Goal: Register for event/course

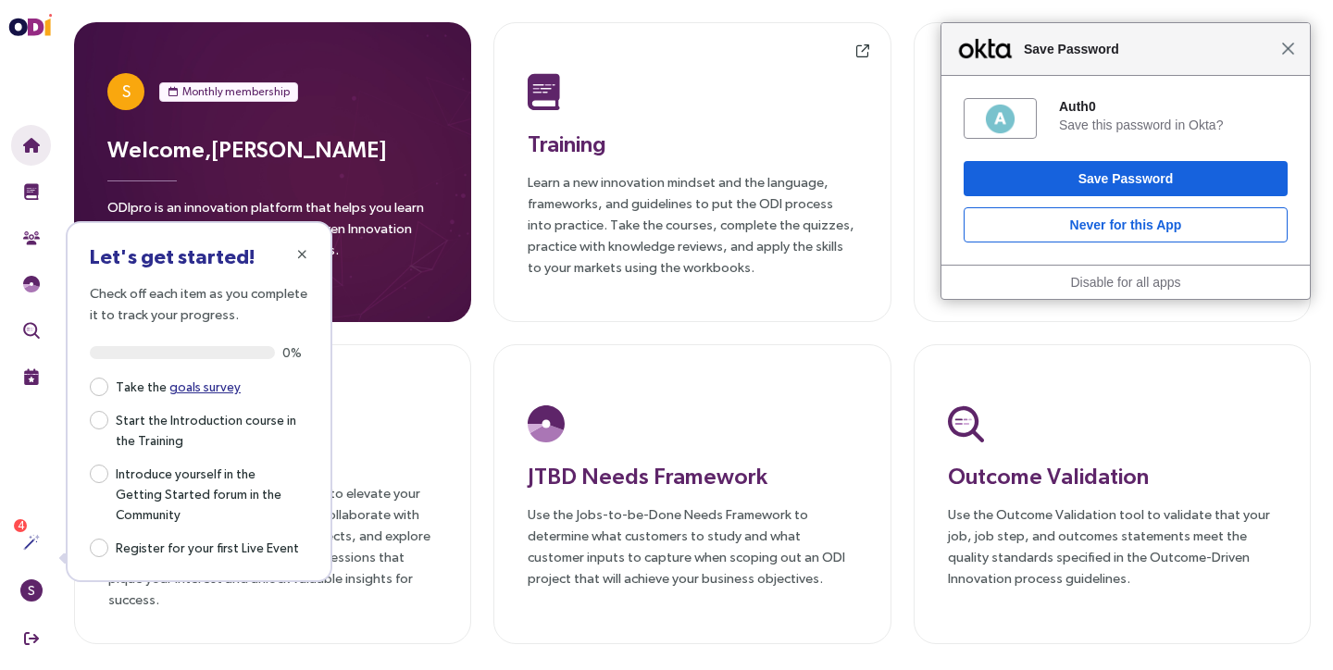
click at [1289, 43] on span "Close" at bounding box center [1288, 49] width 14 height 14
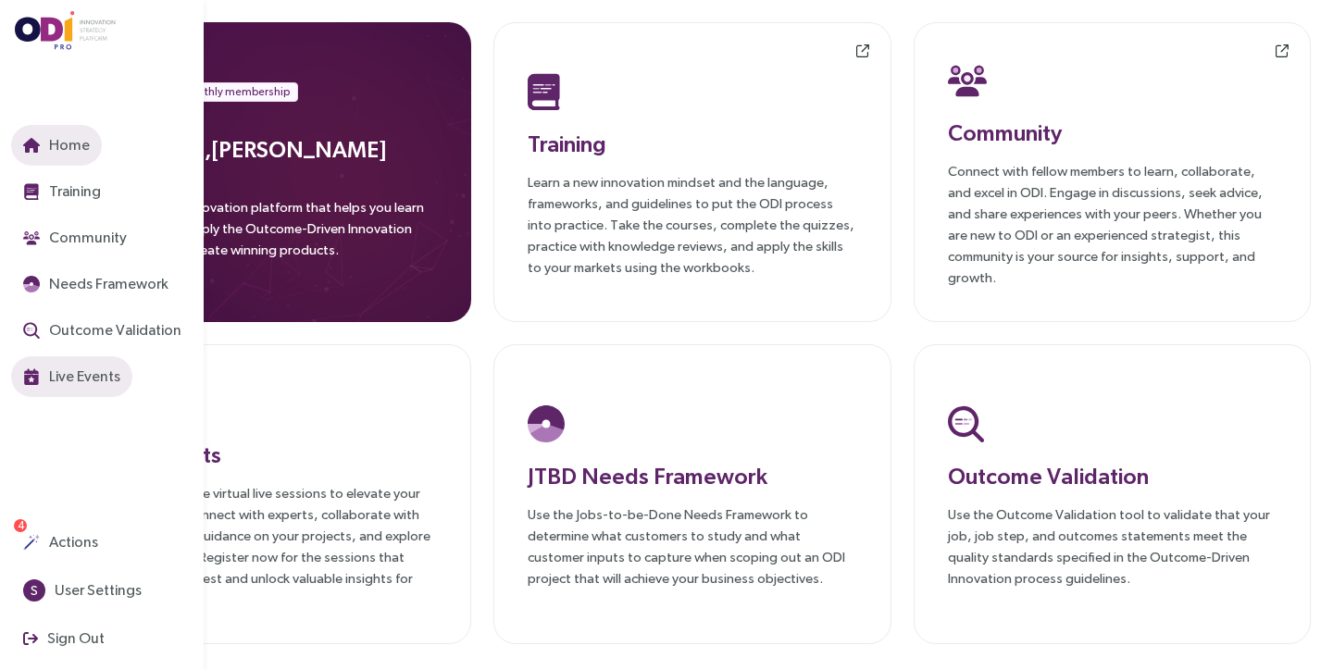
click at [84, 383] on span "Live Events" at bounding box center [82, 376] width 75 height 23
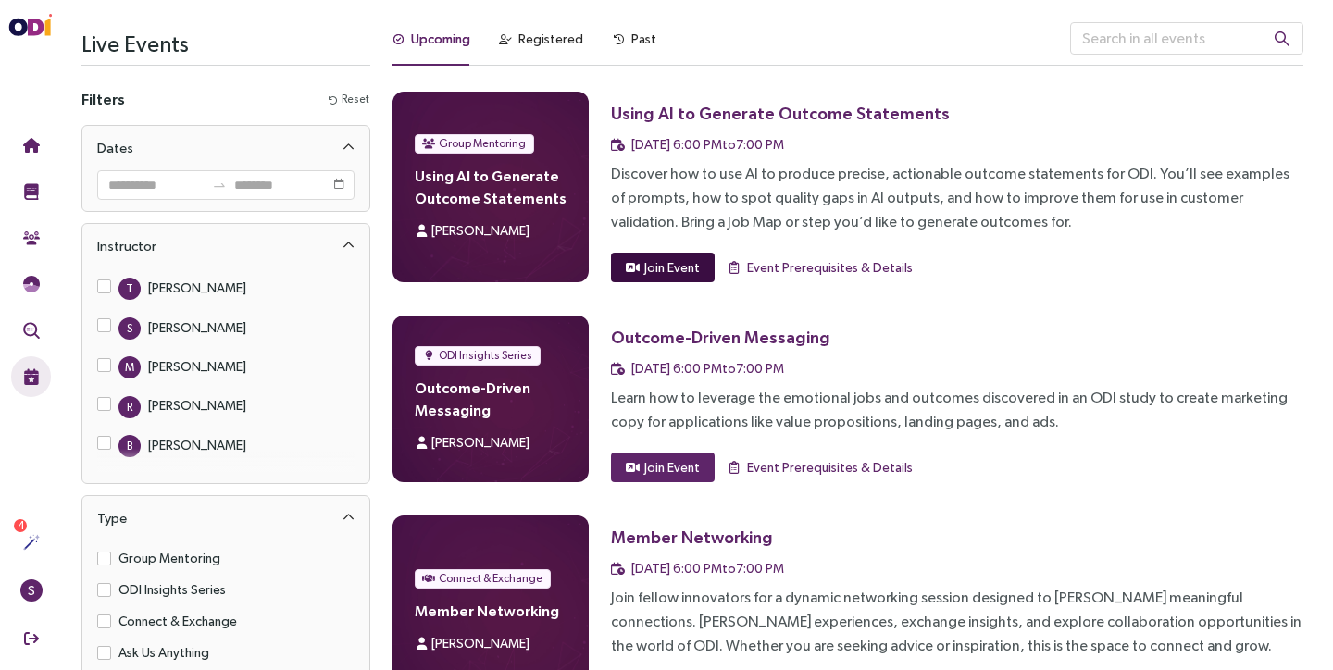
click at [690, 273] on span "Join Event" at bounding box center [672, 267] width 56 height 20
click at [769, 265] on span "Event Prerequisites & Details" at bounding box center [830, 267] width 166 height 20
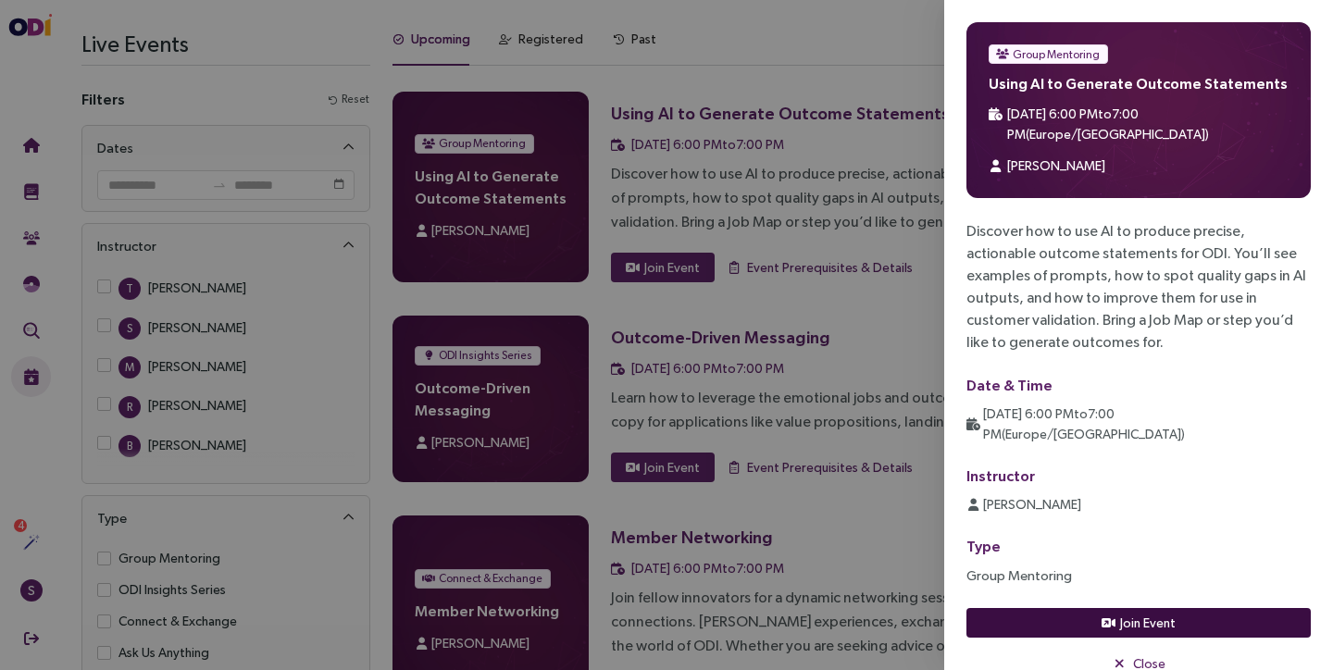
click at [1128, 613] on span "Join Event" at bounding box center [1148, 623] width 56 height 20
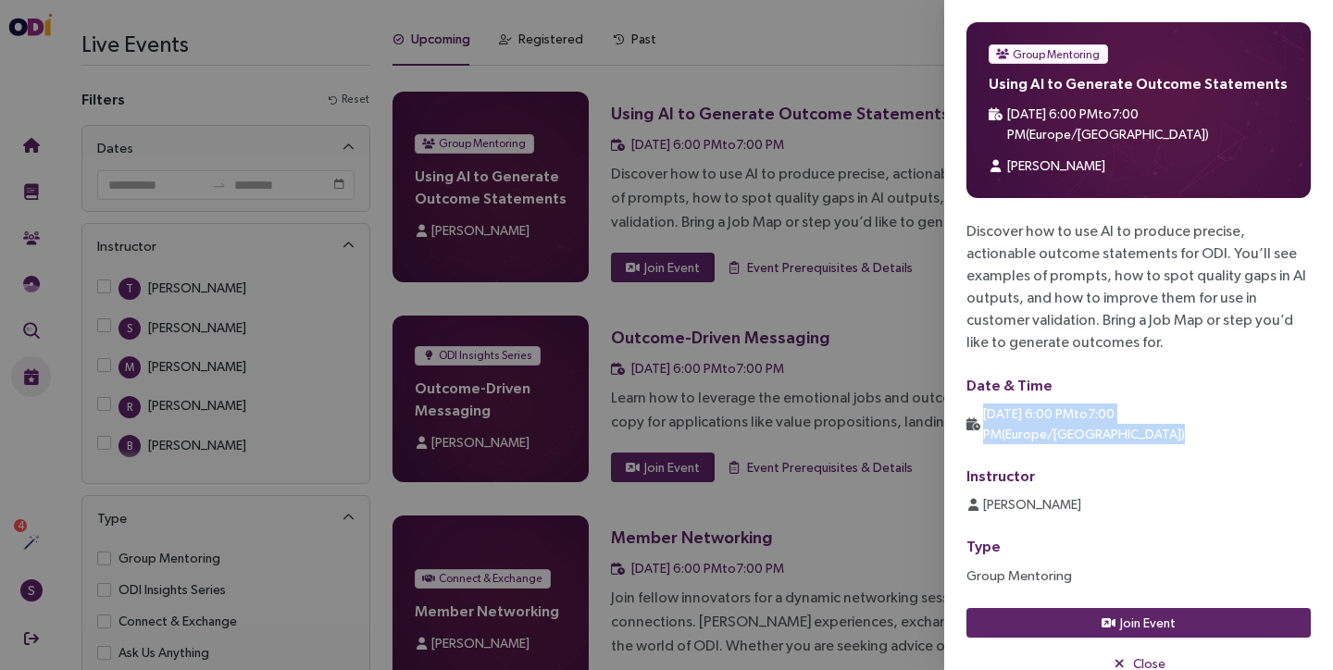
drag, startPoint x: 983, startPoint y: 390, endPoint x: 1258, endPoint y: 392, distance: 274.9
click at [1258, 404] on div "[DATE] 6:00 PM to 7:00 PM ( [GEOGRAPHIC_DATA]/[GEOGRAPHIC_DATA] )" at bounding box center [1138, 424] width 344 height 41
click at [1131, 274] on div "Discover how to use AI to produce precise, actionable outcome statements for OD…" at bounding box center [1138, 286] width 344 height 133
click at [871, 245] on div at bounding box center [666, 335] width 1333 height 670
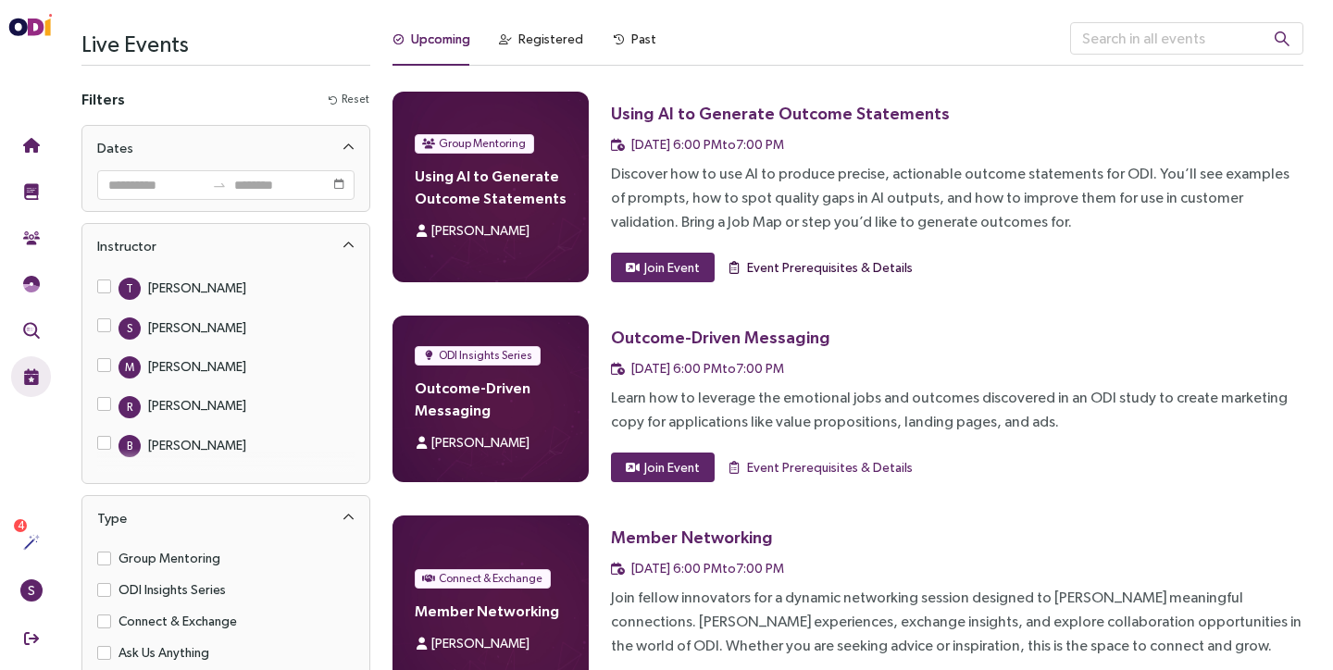
click at [850, 266] on span "Event Prerequisites & Details" at bounding box center [830, 267] width 166 height 20
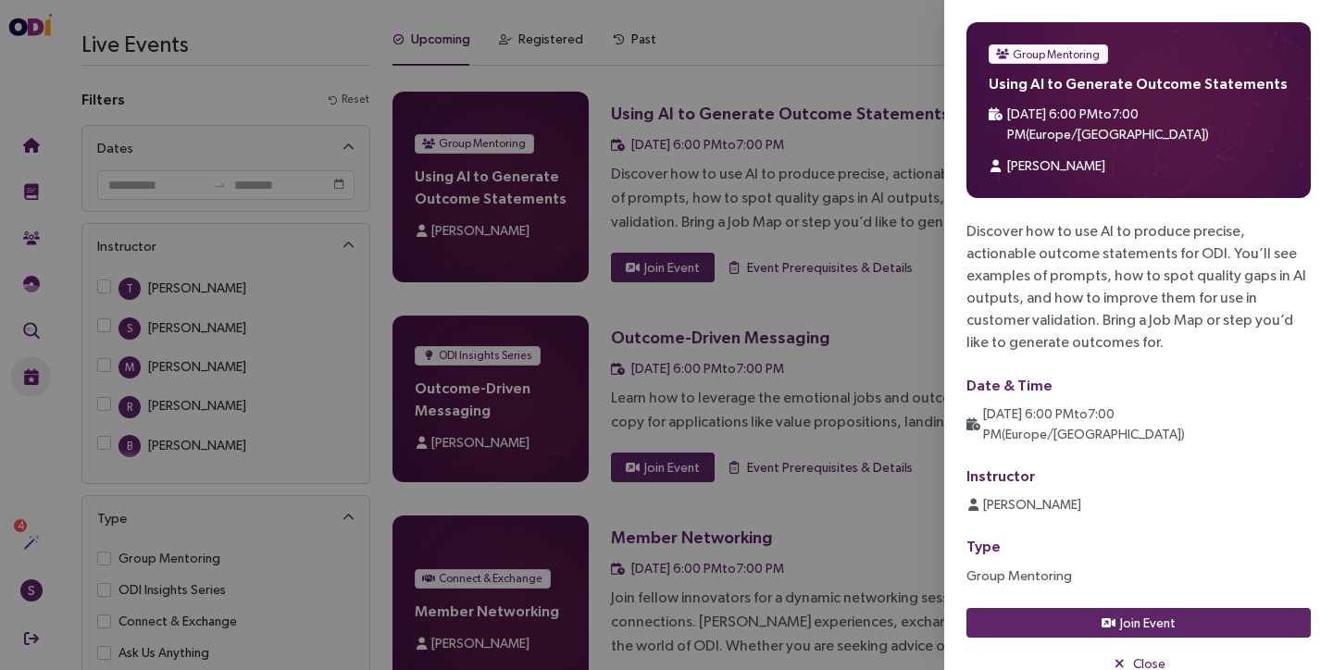
click at [1052, 302] on div "Discover how to use AI to produce precise, actionable outcome statements for OD…" at bounding box center [1138, 286] width 344 height 133
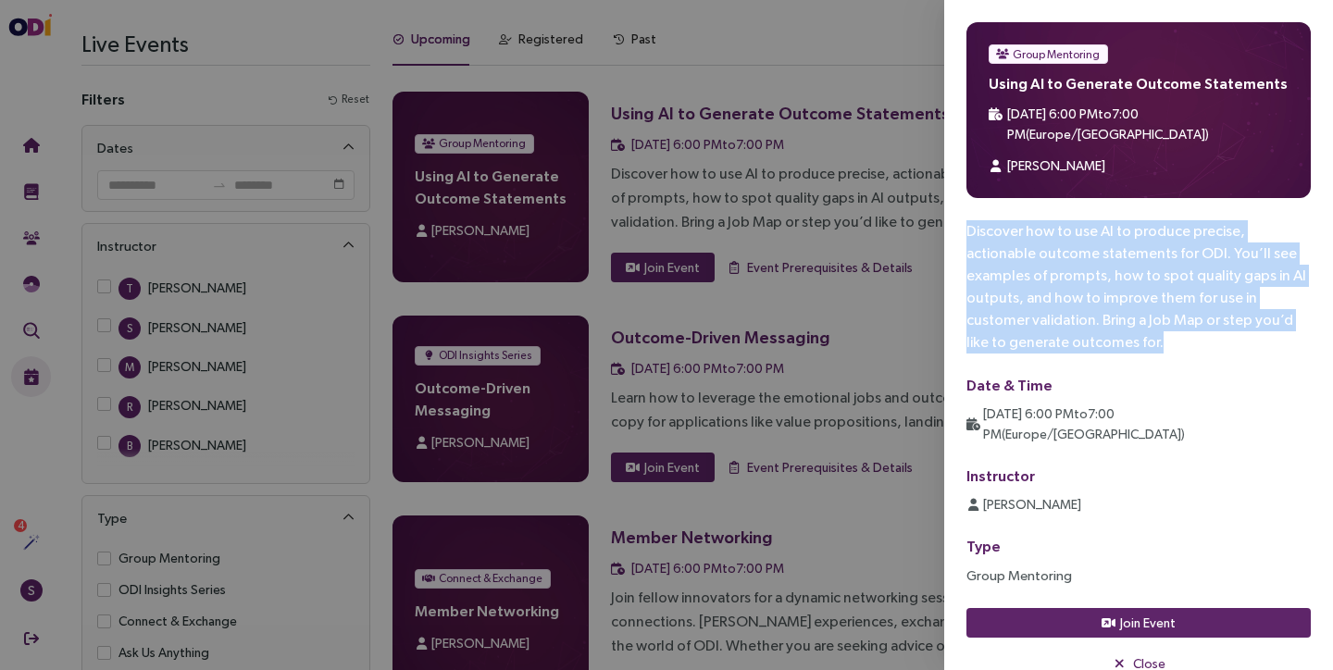
click at [1052, 302] on div "Discover how to use AI to produce precise, actionable outcome statements for OD…" at bounding box center [1138, 286] width 344 height 133
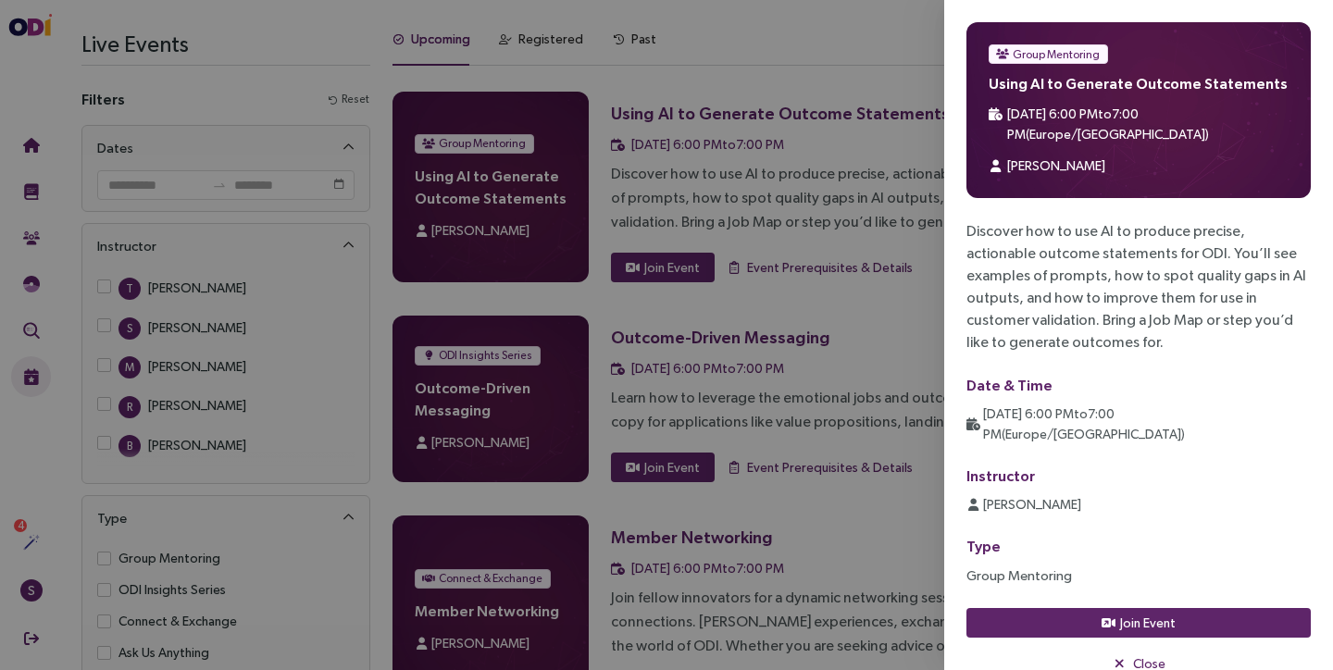
click at [1039, 310] on div "Discover how to use AI to produce precise, actionable outcome statements for OD…" at bounding box center [1138, 286] width 344 height 133
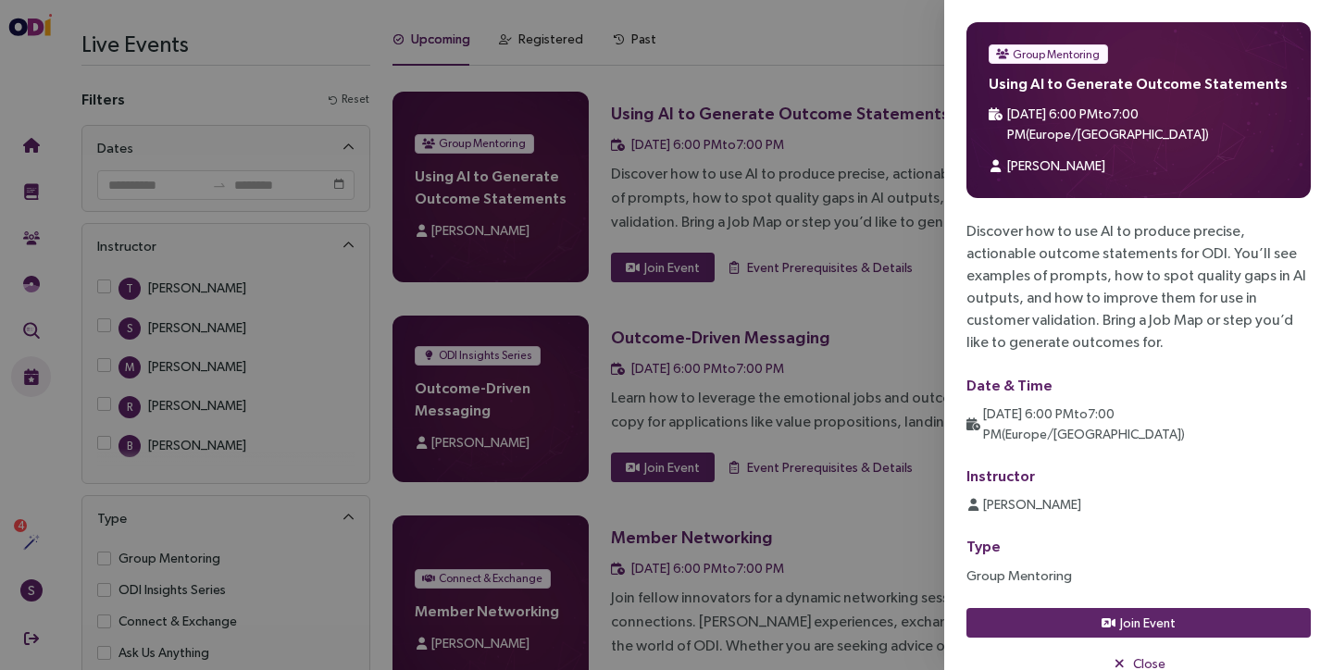
click at [1039, 310] on div "Discover how to use AI to produce precise, actionable outcome statements for OD…" at bounding box center [1138, 286] width 344 height 133
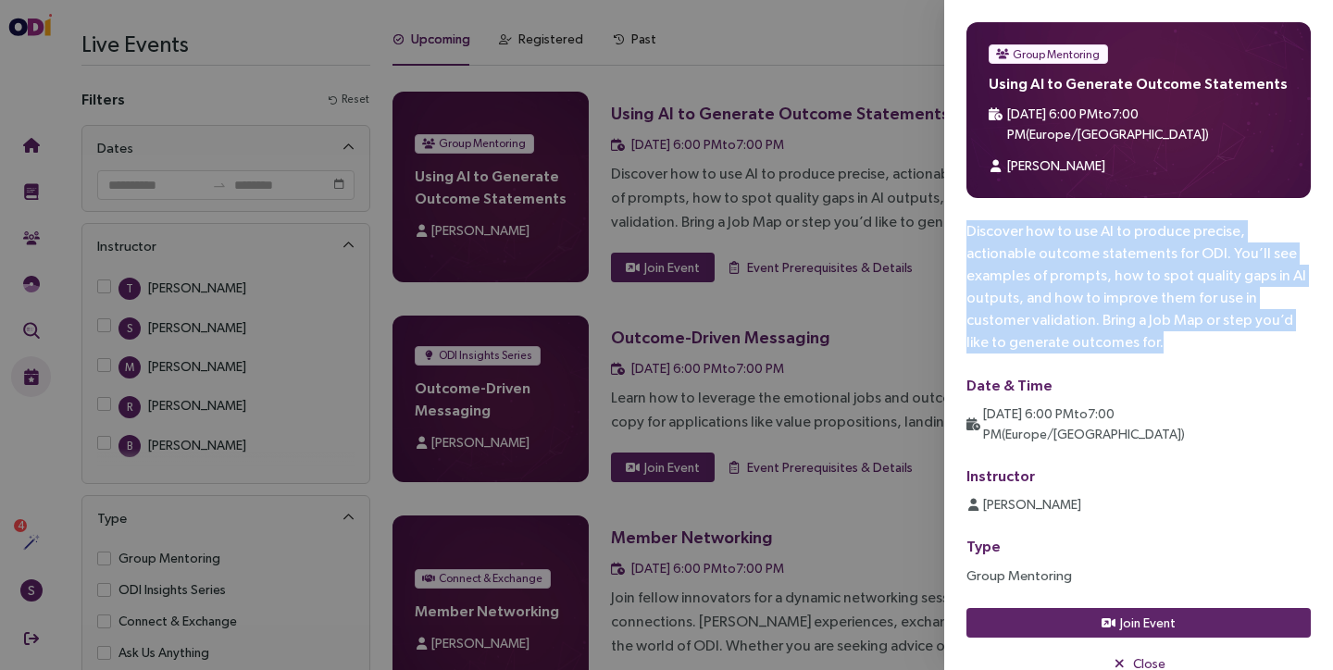
click at [1039, 310] on div "Discover how to use AI to produce precise, actionable outcome statements for OD…" at bounding box center [1138, 286] width 344 height 133
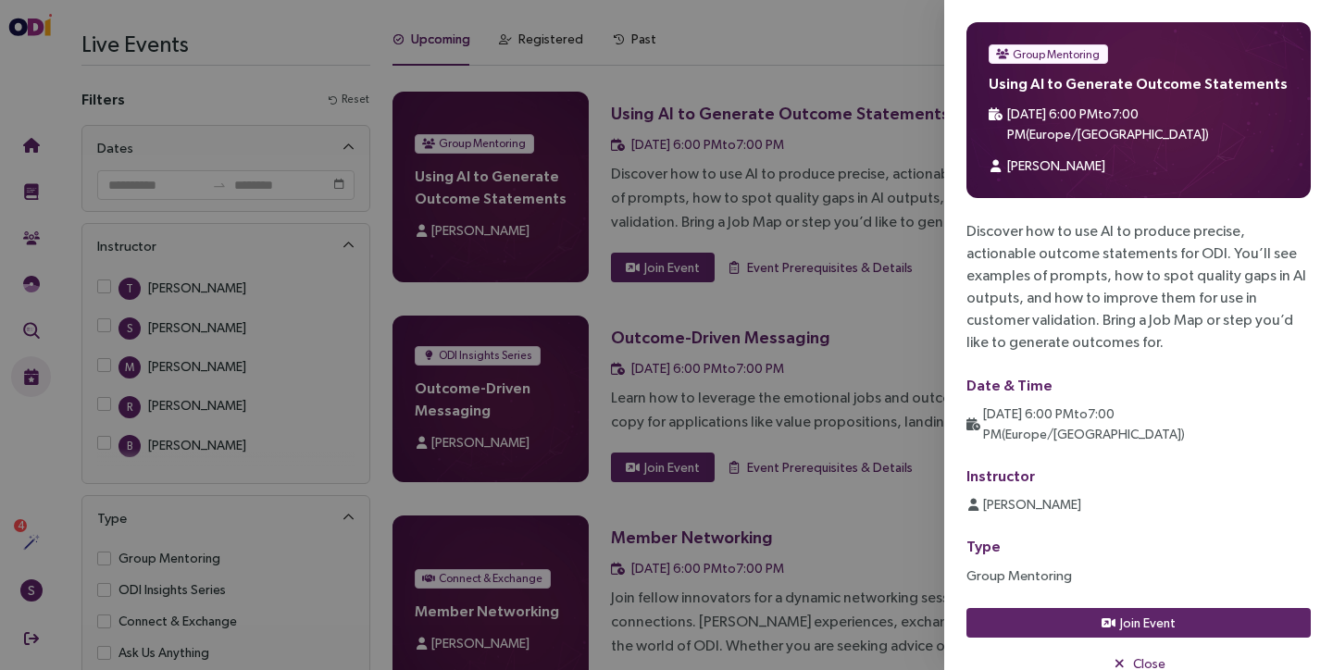
click at [1039, 310] on div "Discover how to use AI to produce precise, actionable outcome statements for OD…" at bounding box center [1138, 286] width 344 height 133
drag, startPoint x: 965, startPoint y: 300, endPoint x: 1063, endPoint y: 313, distance: 99.0
click at [1063, 313] on div "Discover how to use AI to produce precise, actionable outcome statements for OD…" at bounding box center [1138, 286] width 344 height 133
drag, startPoint x: 1057, startPoint y: 321, endPoint x: 969, endPoint y: 295, distance: 91.7
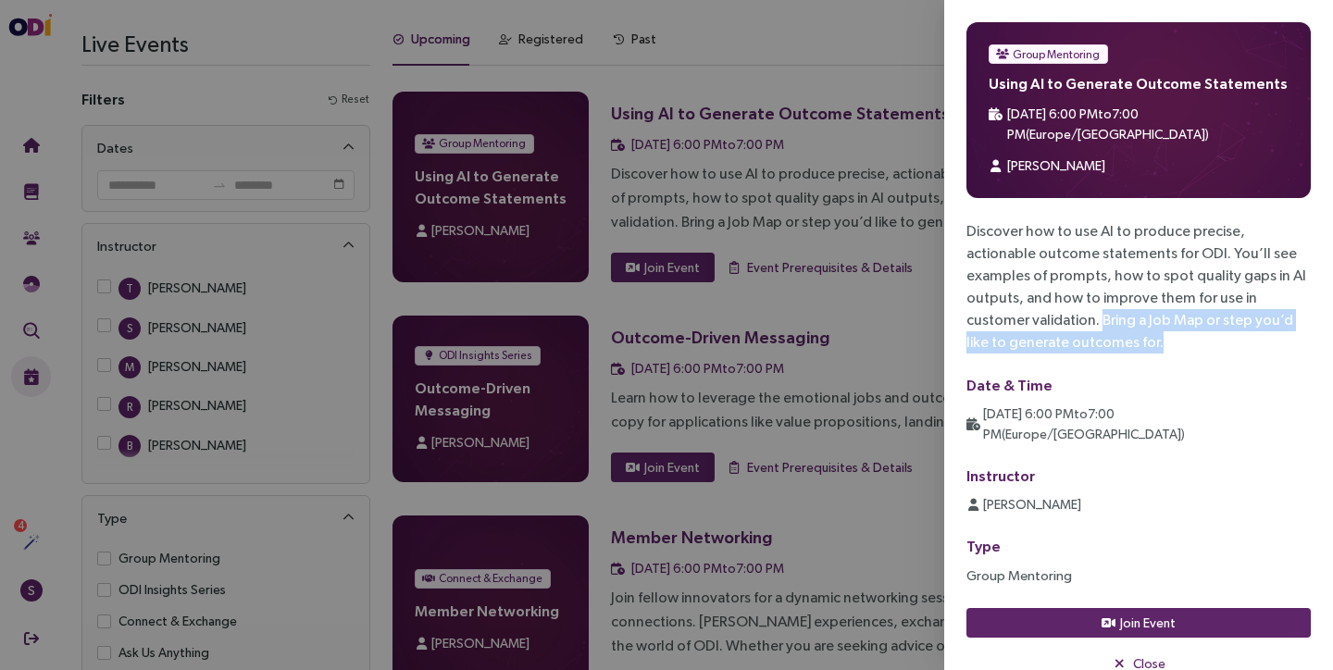
click at [969, 295] on div "Discover how to use AI to produce precise, actionable outcome statements for OD…" at bounding box center [1138, 286] width 344 height 133
click at [841, 415] on div at bounding box center [666, 335] width 1333 height 670
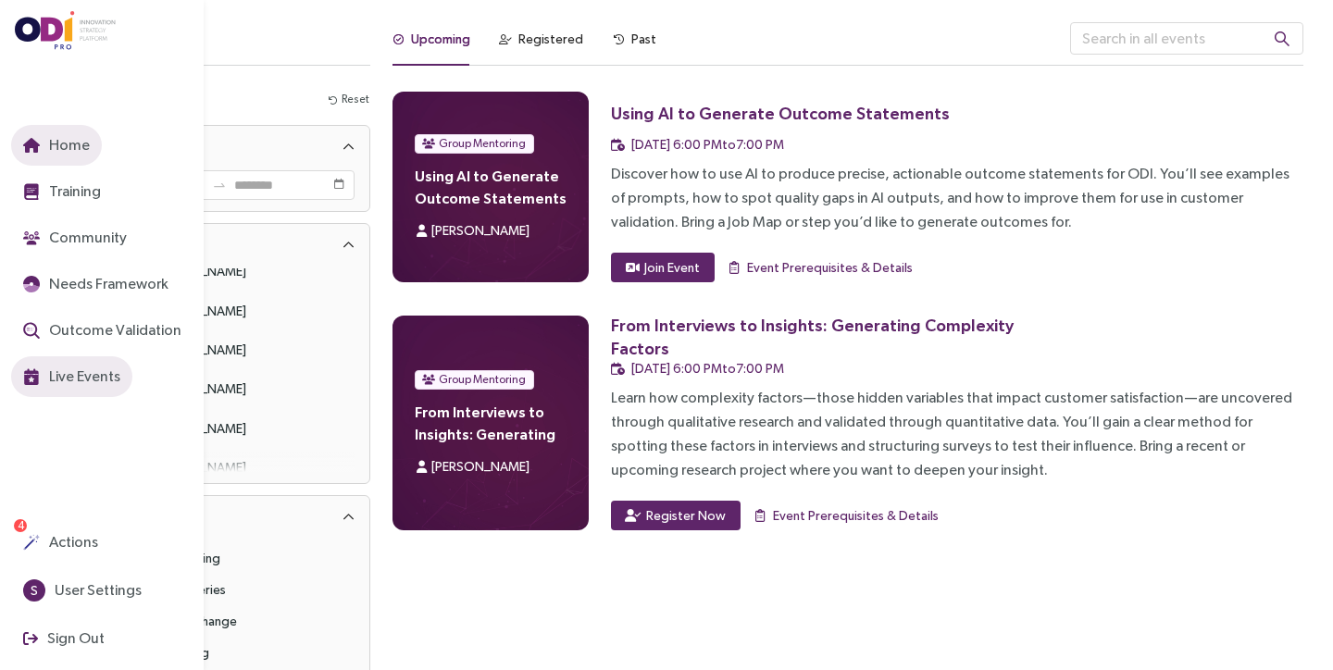
click at [33, 148] on icon "button" at bounding box center [31, 145] width 17 height 15
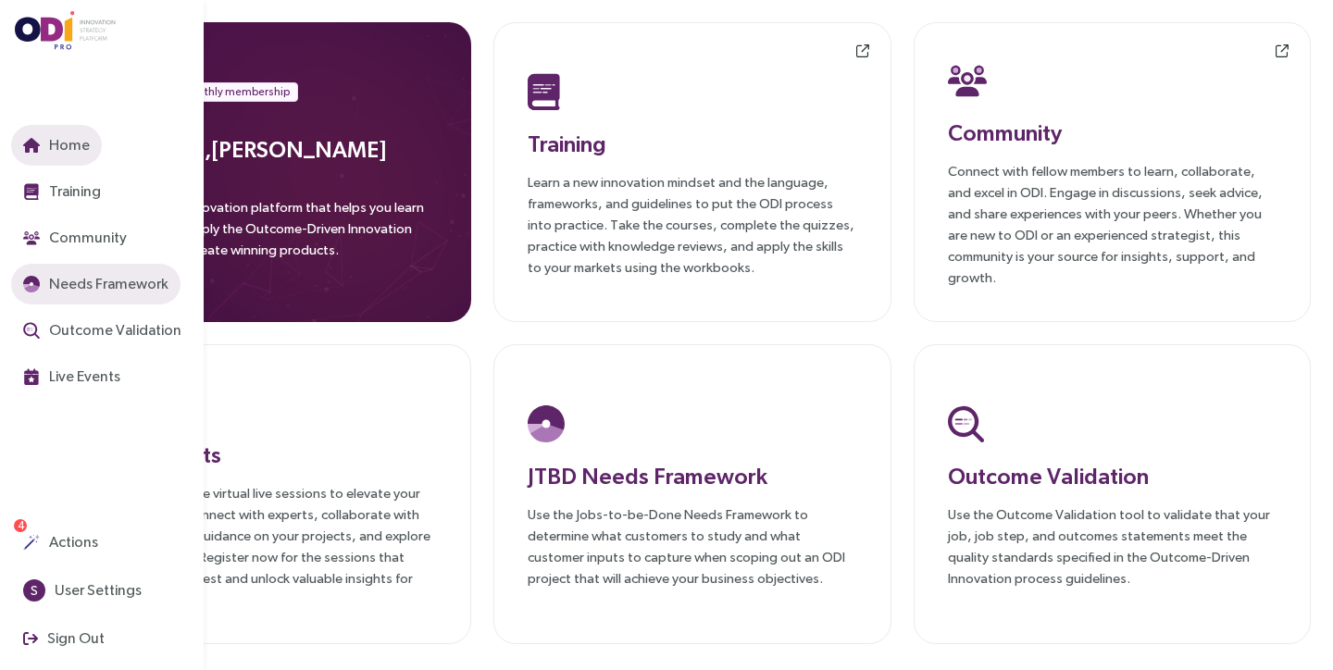
click at [100, 290] on span "Needs Framework" at bounding box center [106, 283] width 123 height 23
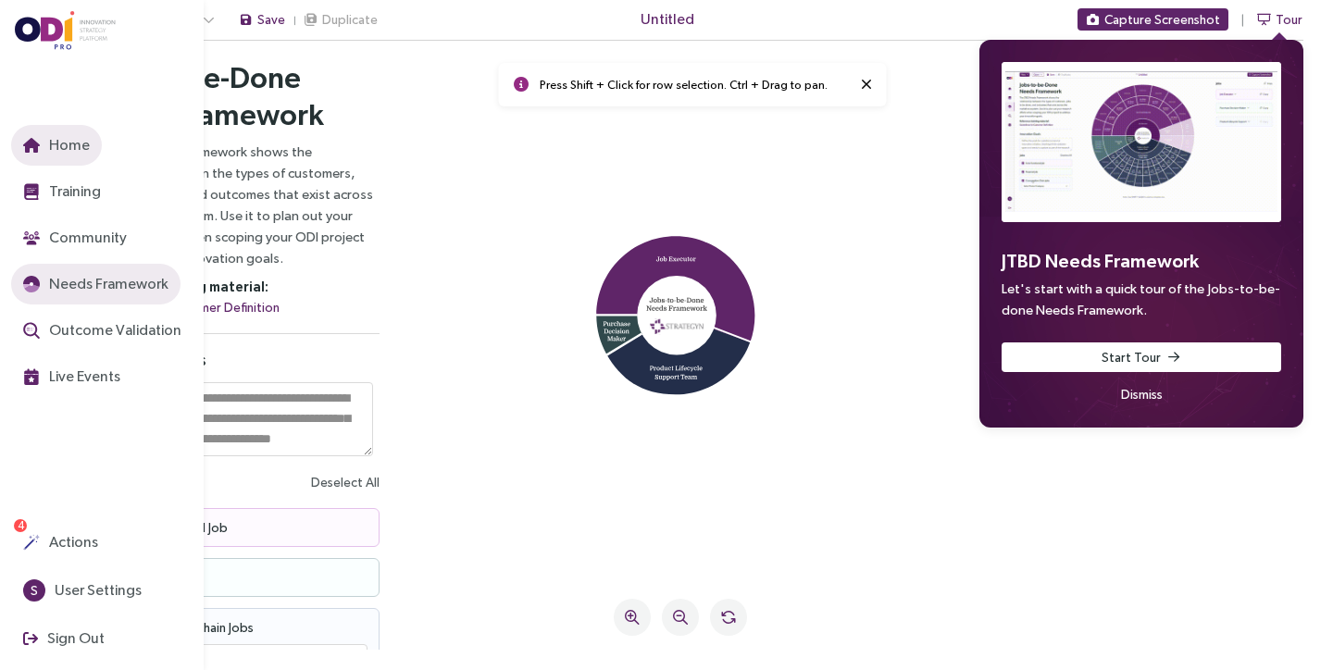
click at [45, 155] on span "Home" at bounding box center [67, 144] width 44 height 23
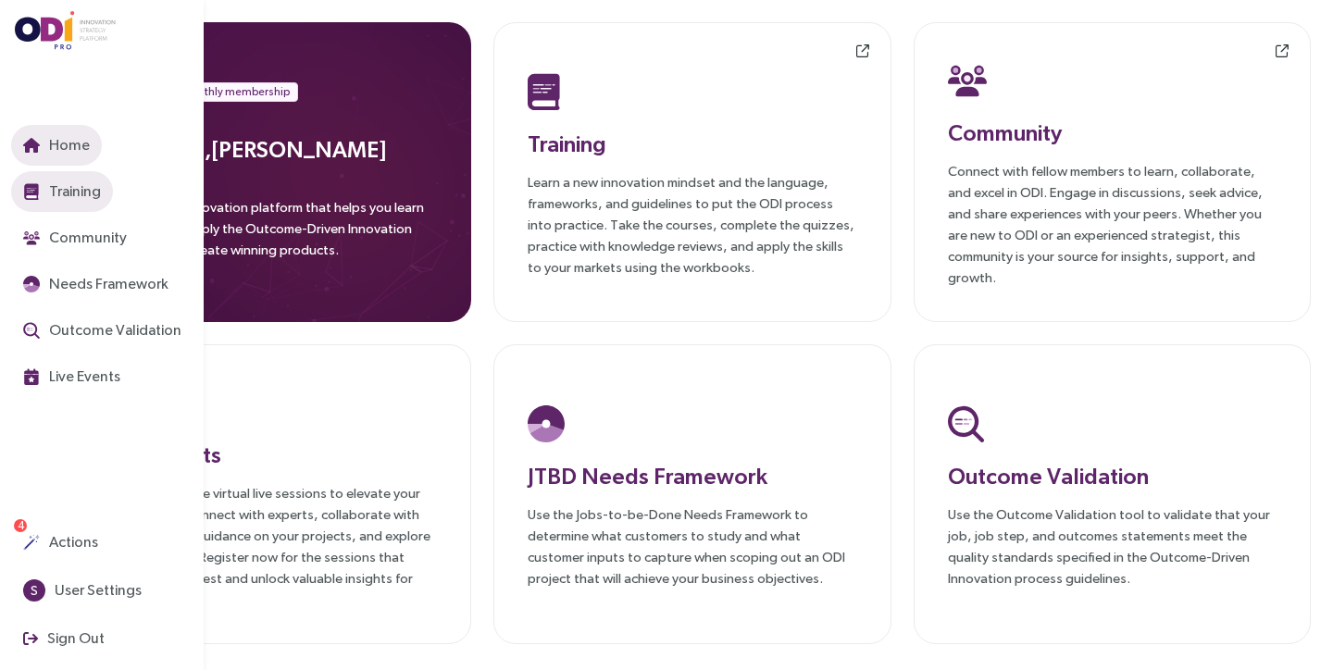
click at [92, 187] on span "Training" at bounding box center [73, 191] width 56 height 23
click at [19, 156] on button "Home" at bounding box center [56, 145] width 91 height 41
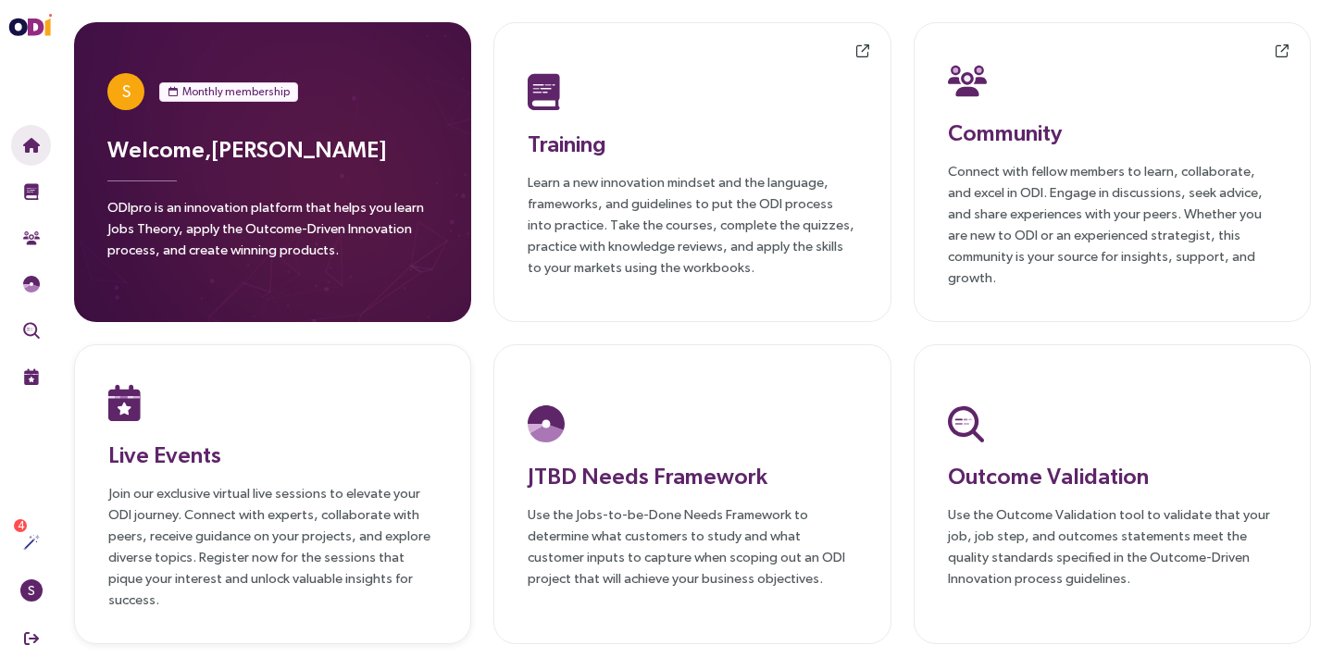
click at [193, 456] on h3 "Live Events" at bounding box center [272, 454] width 329 height 33
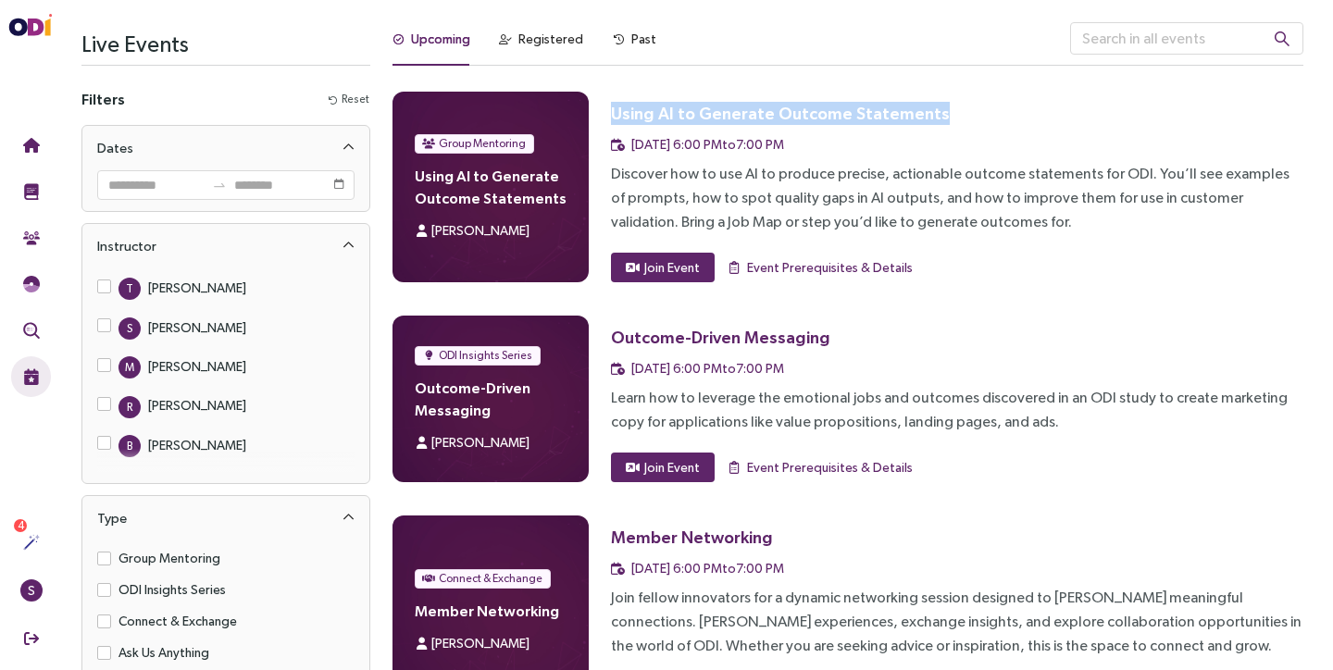
drag, startPoint x: 608, startPoint y: 109, endPoint x: 936, endPoint y: 120, distance: 327.8
click at [936, 120] on div "Group Mentoring Using AI to Generate Outcome Statements [PERSON_NAME] Using AI …" at bounding box center [847, 187] width 911 height 191
copy div "Using AI to Generate Outcome Statements"
click at [684, 261] on span "Join Event" at bounding box center [672, 267] width 56 height 20
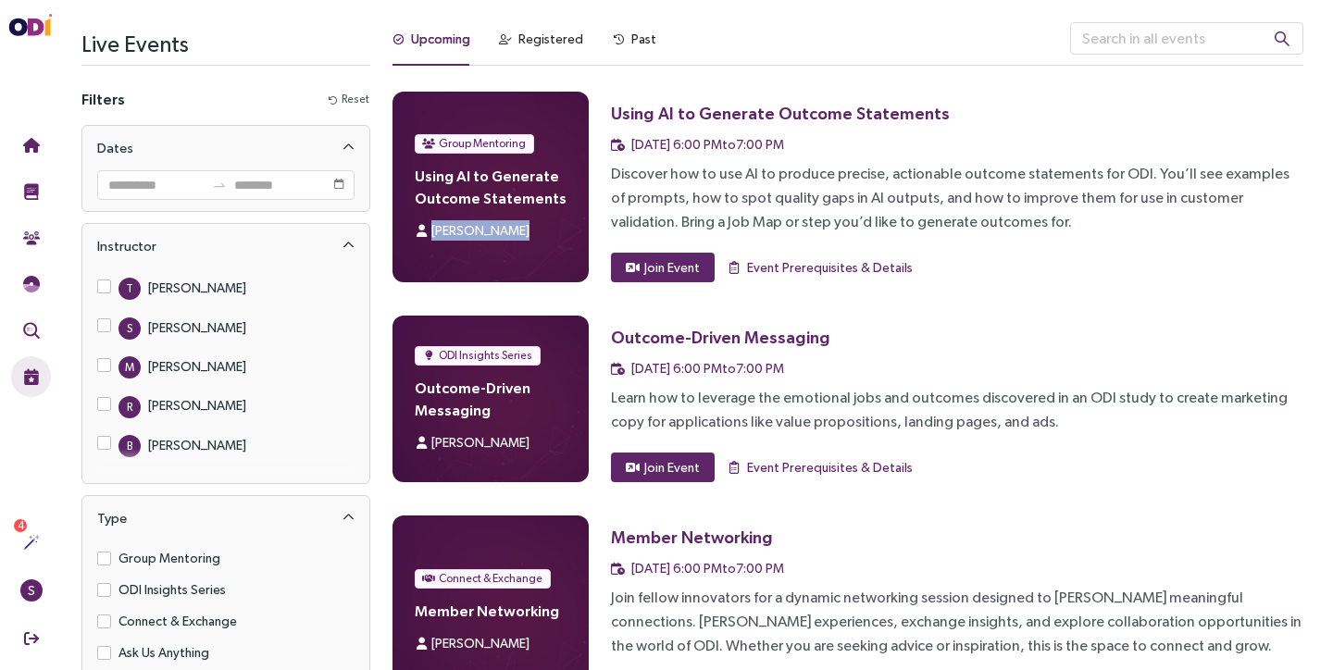
drag, startPoint x: 516, startPoint y: 236, endPoint x: 430, endPoint y: 236, distance: 86.1
click at [430, 236] on div "[PERSON_NAME]" at bounding box center [491, 230] width 152 height 20
copy span "[PERSON_NAME]"
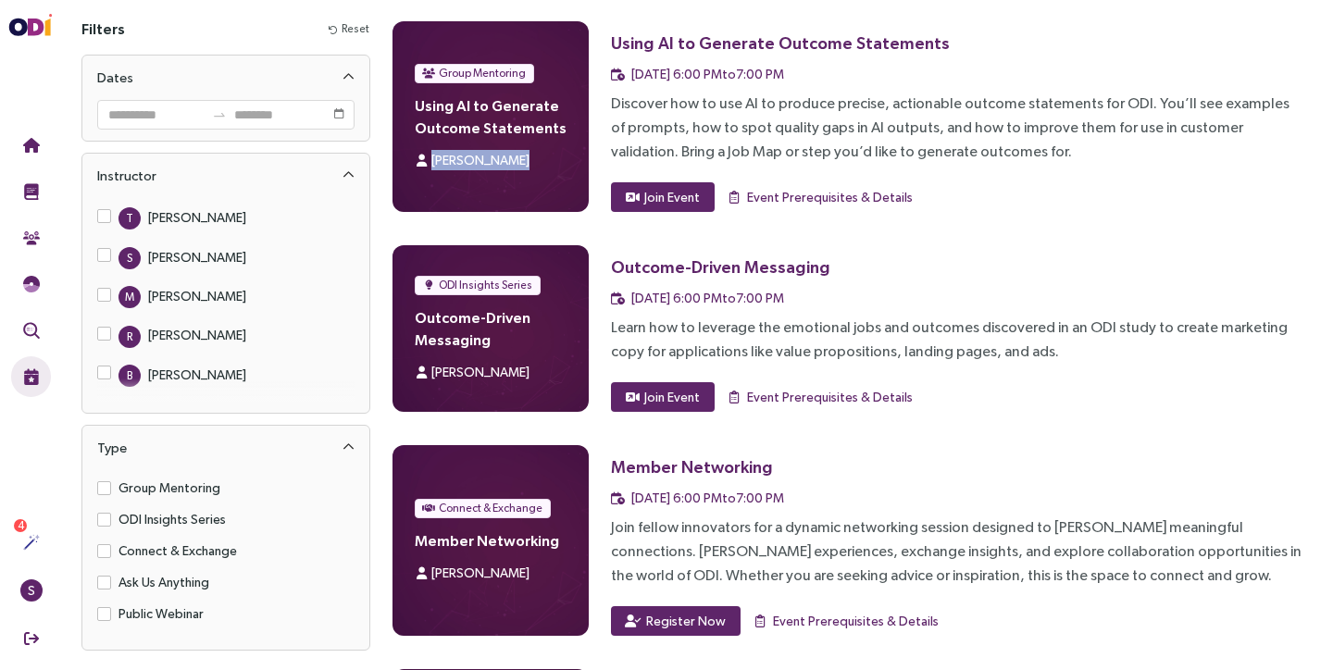
scroll to position [84, 0]
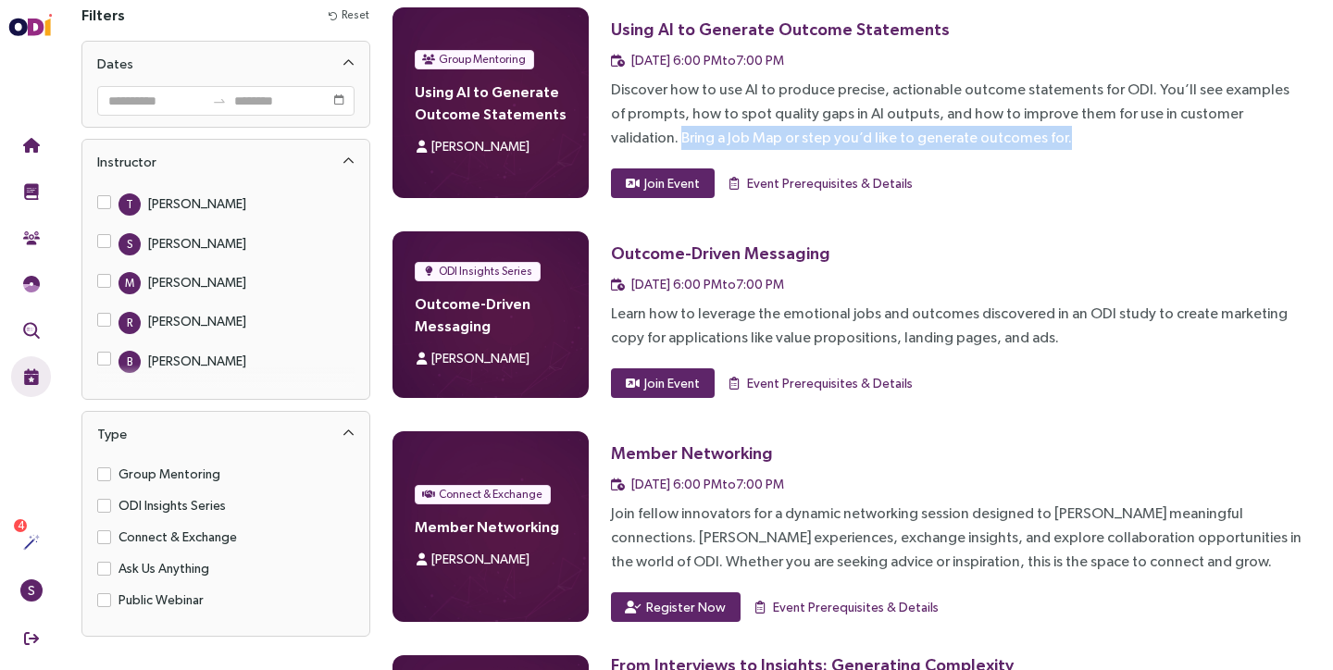
drag, startPoint x: 614, startPoint y: 135, endPoint x: 987, endPoint y: 133, distance: 373.0
click at [987, 133] on div "Discover how to use AI to produce precise, actionable outcome statements for OD…" at bounding box center [957, 114] width 692 height 72
copy div "Bring a Job Map or step you’d like to generate outcomes for."
